Goal: Information Seeking & Learning: Learn about a topic

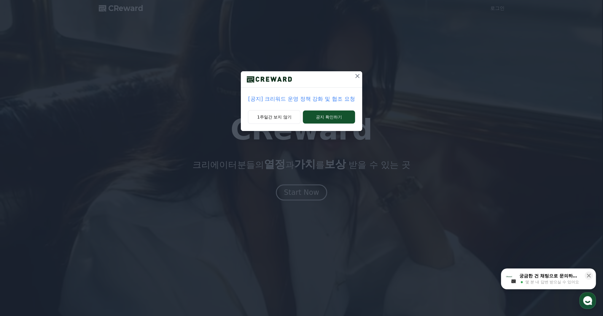
click at [356, 76] on icon at bounding box center [357, 75] width 7 height 7
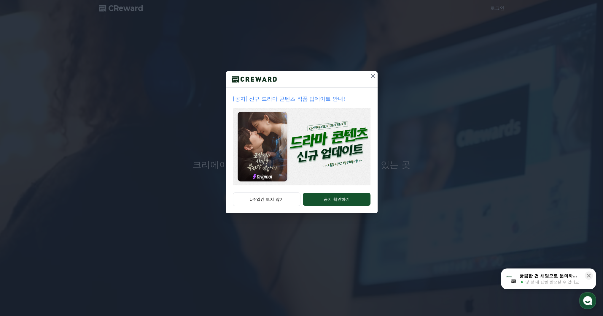
click at [374, 76] on icon at bounding box center [372, 75] width 7 height 7
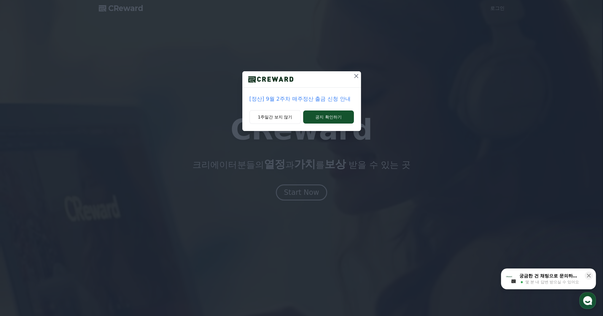
click at [357, 75] on icon at bounding box center [356, 75] width 7 height 7
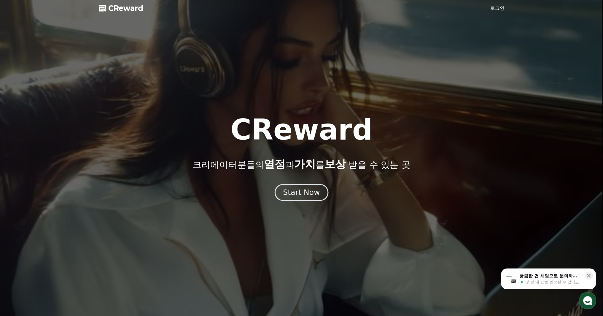
click at [304, 193] on div "Start Now" at bounding box center [301, 192] width 37 height 10
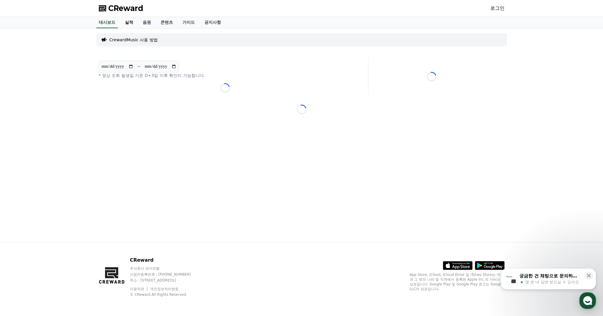
click at [131, 20] on link "실적" at bounding box center [129, 22] width 18 height 11
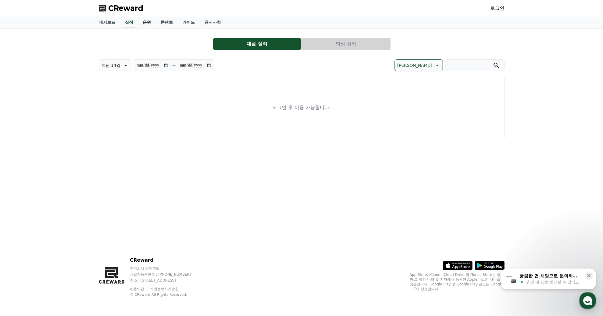
click at [148, 22] on link "음원" at bounding box center [147, 22] width 18 height 11
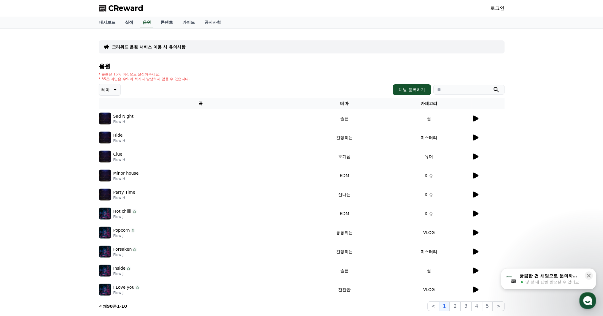
click at [469, 120] on td "썰" at bounding box center [429, 118] width 85 height 19
click at [474, 118] on icon at bounding box center [476, 118] width 6 height 6
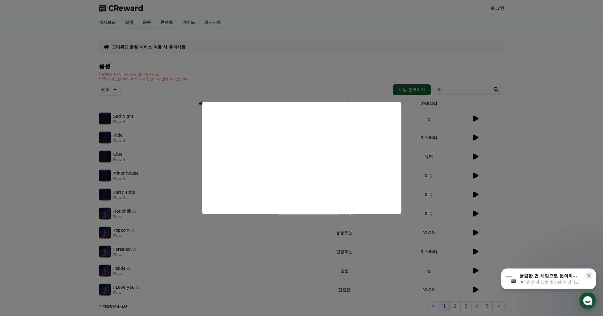
click at [476, 133] on button "close modal" at bounding box center [301, 158] width 603 height 316
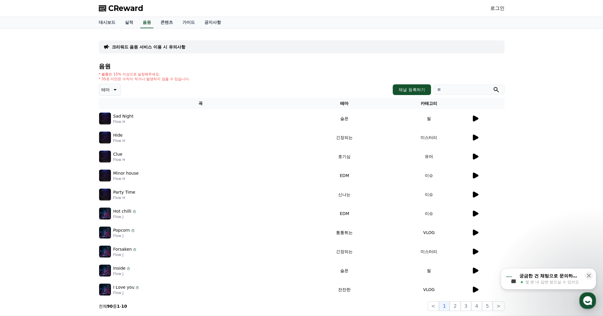
click at [475, 136] on icon at bounding box center [476, 137] width 6 height 6
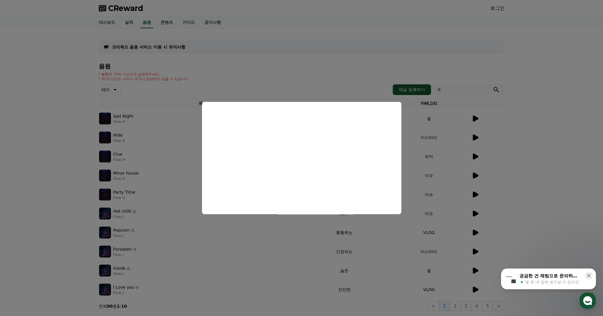
click at [475, 154] on button "close modal" at bounding box center [301, 158] width 603 height 316
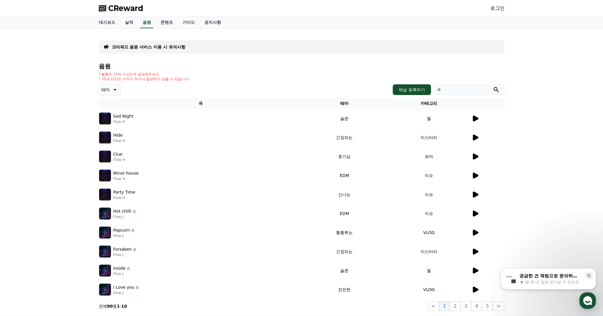
click at [476, 155] on icon at bounding box center [476, 156] width 6 height 6
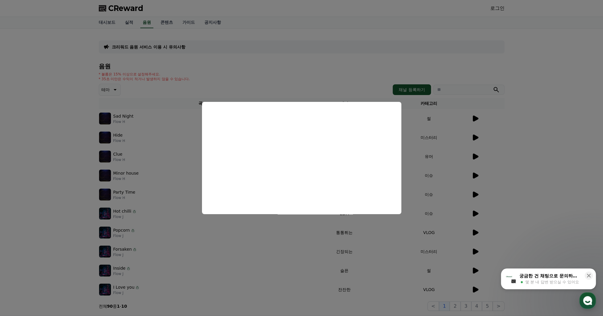
click at [477, 172] on button "close modal" at bounding box center [301, 158] width 603 height 316
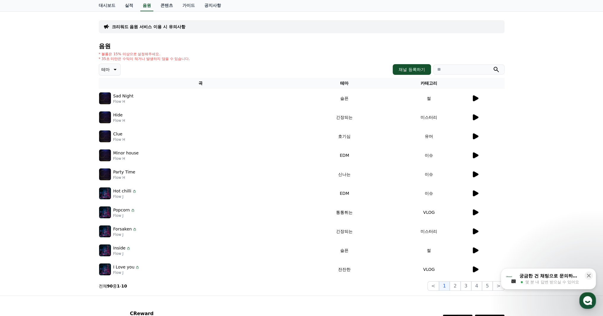
scroll to position [73, 0]
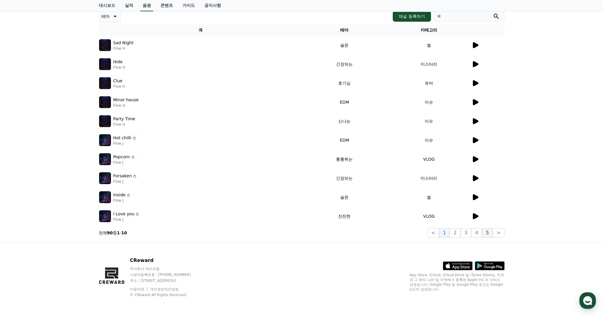
click at [486, 232] on button "5" at bounding box center [487, 232] width 11 height 9
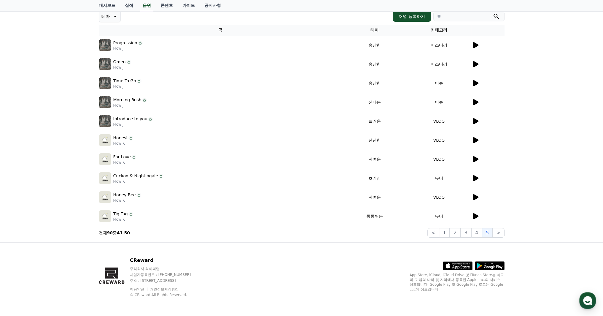
click at [472, 216] on icon at bounding box center [475, 215] width 7 height 7
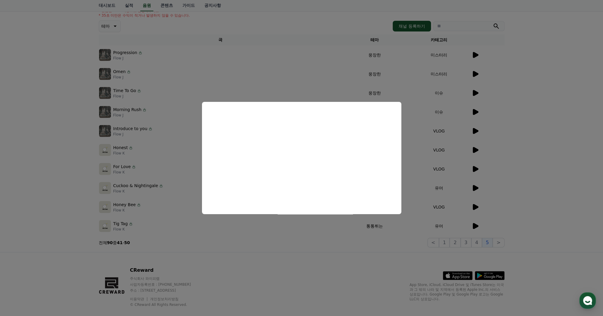
scroll to position [44, 0]
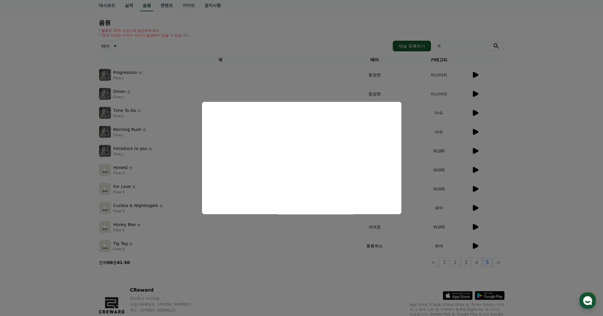
click at [476, 227] on button "close modal" at bounding box center [301, 158] width 603 height 316
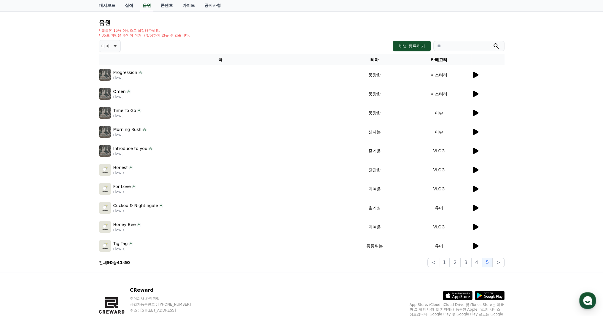
click at [476, 227] on icon at bounding box center [476, 227] width 6 height 6
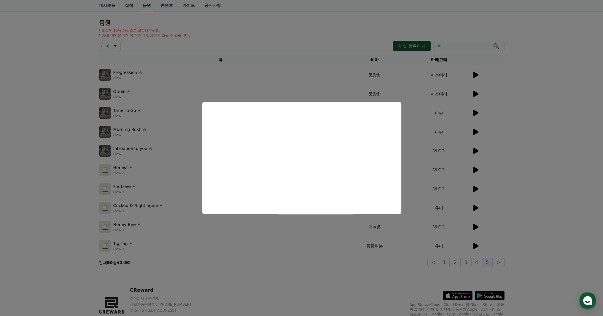
click at [476, 208] on button "close modal" at bounding box center [301, 158] width 603 height 316
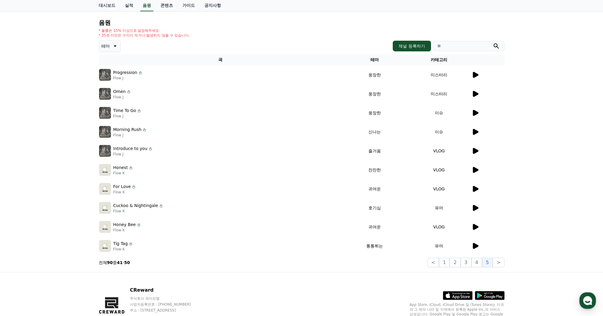
click at [476, 210] on icon at bounding box center [475, 207] width 7 height 7
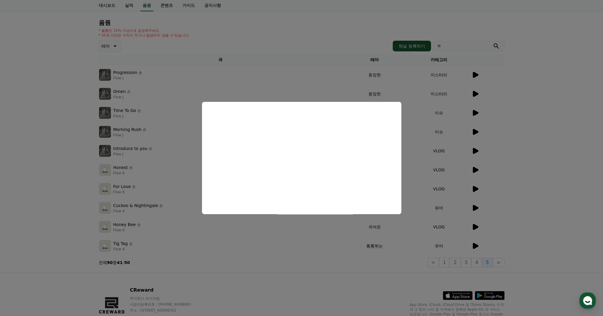
click at [477, 211] on button "close modal" at bounding box center [301, 158] width 603 height 316
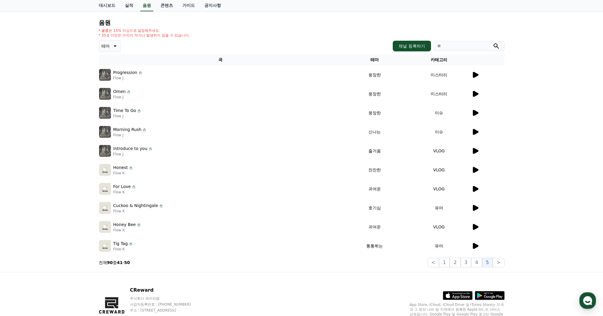
click at [473, 207] on icon at bounding box center [476, 208] width 6 height 6
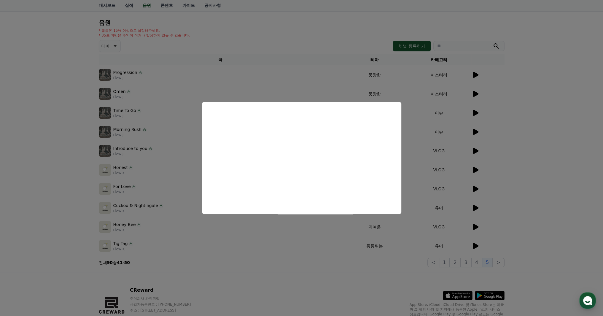
click at [477, 192] on button "close modal" at bounding box center [301, 158] width 603 height 316
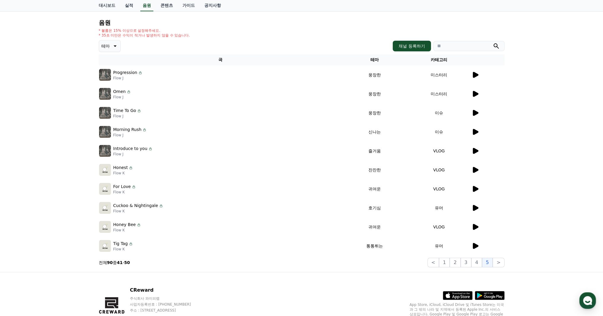
click at [476, 188] on icon at bounding box center [476, 189] width 6 height 6
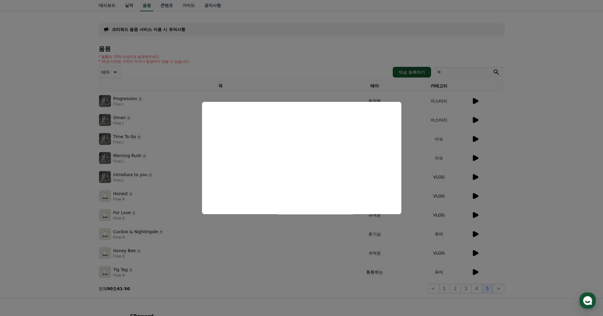
scroll to position [14, 0]
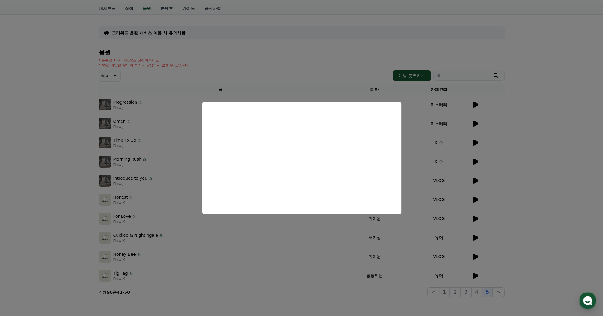
click at [475, 199] on button "close modal" at bounding box center [301, 158] width 603 height 316
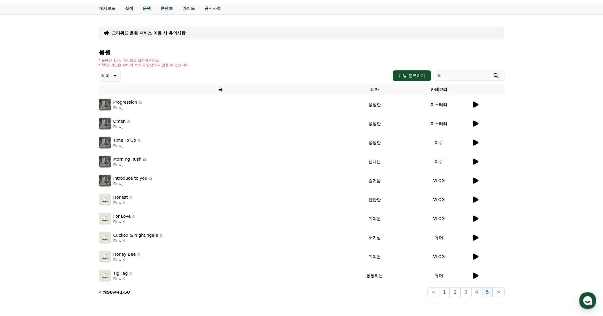
click at [476, 199] on icon at bounding box center [476, 199] width 6 height 6
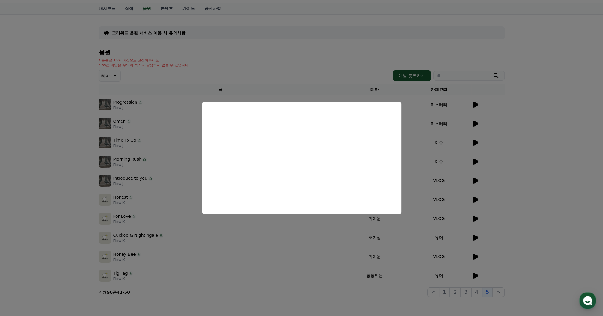
click at [479, 180] on button "close modal" at bounding box center [301, 158] width 603 height 316
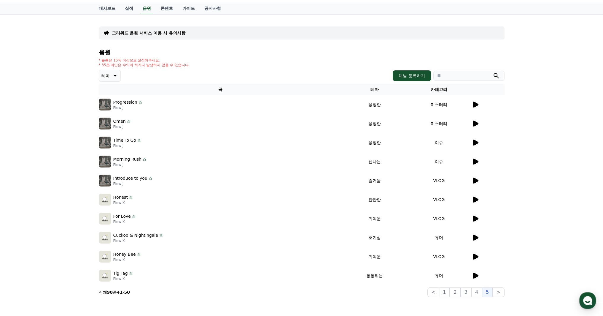
click at [476, 180] on icon at bounding box center [476, 180] width 6 height 6
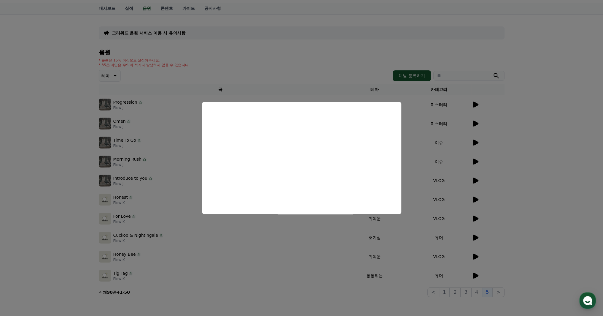
click at [515, 139] on button "close modal" at bounding box center [301, 158] width 603 height 316
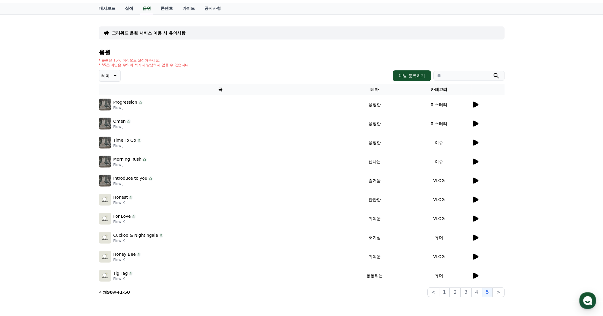
drag, startPoint x: 518, startPoint y: 131, endPoint x: 512, endPoint y: 114, distance: 17.5
click at [515, 118] on div "크리워드 음원 서비스 이용 시 유의사항 음원 * 볼륨은 15% 이상으로 설정해주세요. * 35초 미만은 수익이 적거나 발생하지 않을 수 있습니…" at bounding box center [301, 158] width 603 height 287
click at [472, 102] on icon at bounding box center [475, 104] width 7 height 7
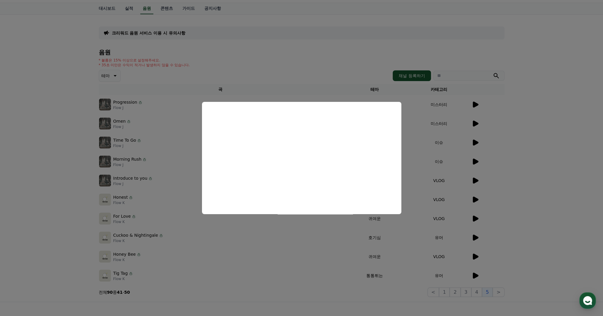
click at [354, 44] on button "close modal" at bounding box center [301, 158] width 603 height 316
